Goal: Check status: Check status

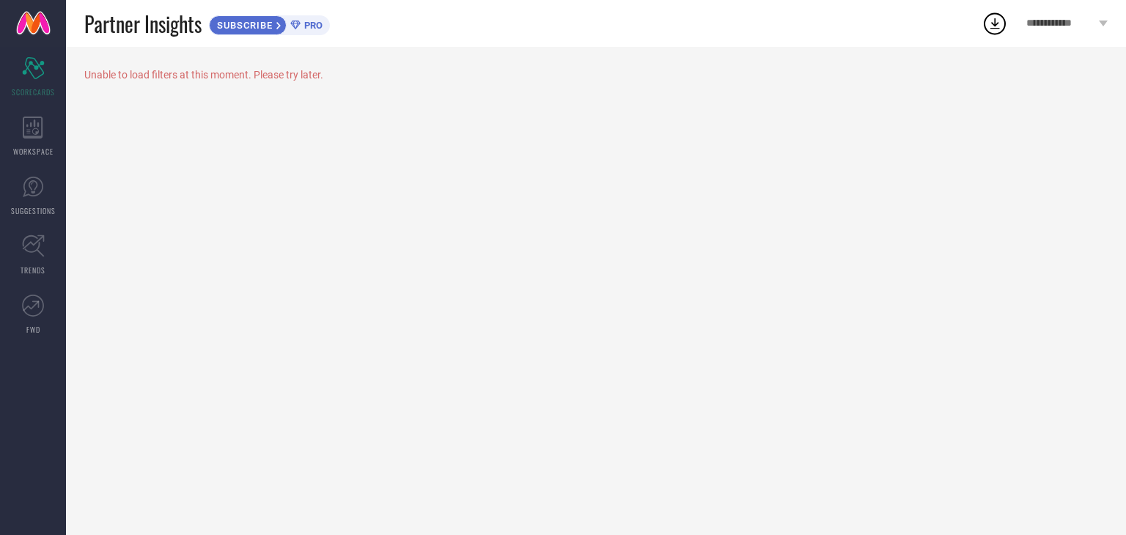
click at [300, 27] on icon at bounding box center [295, 26] width 10 height 10
click at [42, 56] on div "Scorecard SCORECARDS" at bounding box center [33, 77] width 66 height 59
click at [32, 24] on link at bounding box center [33, 23] width 66 height 47
